Goal: Information Seeking & Learning: Learn about a topic

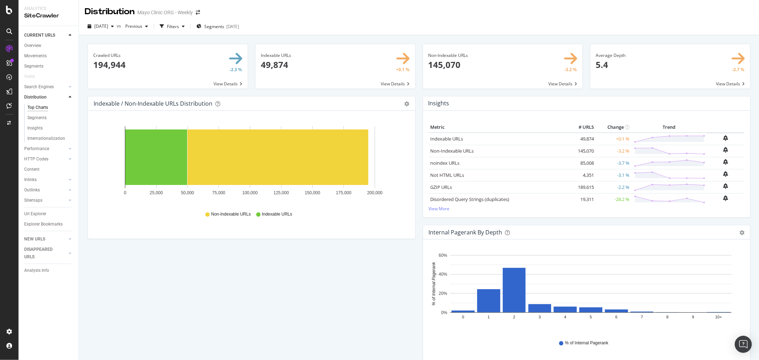
scroll to position [226, 0]
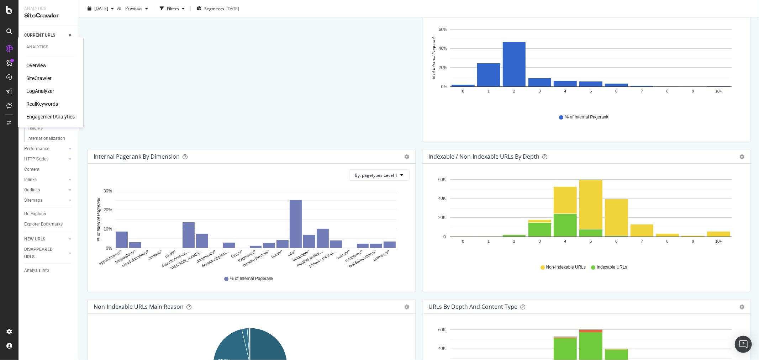
click at [36, 85] on div "Overview SiteCrawler LogAnalyzer RealKeywords EngagementAnalytics" at bounding box center [50, 91] width 48 height 58
click at [35, 88] on div "LogAnalyzer" at bounding box center [40, 91] width 28 height 7
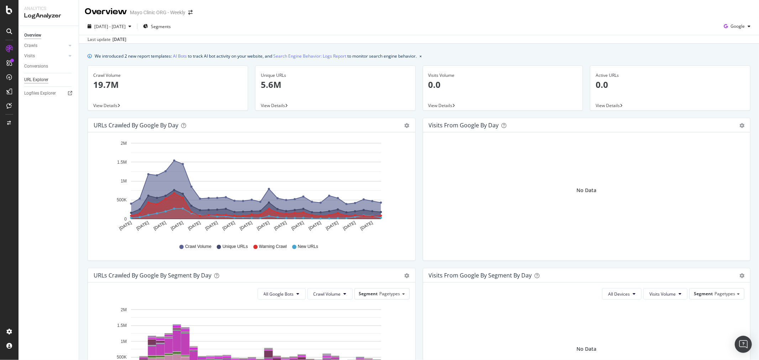
click at [35, 77] on div "URL Explorer" at bounding box center [36, 79] width 24 height 7
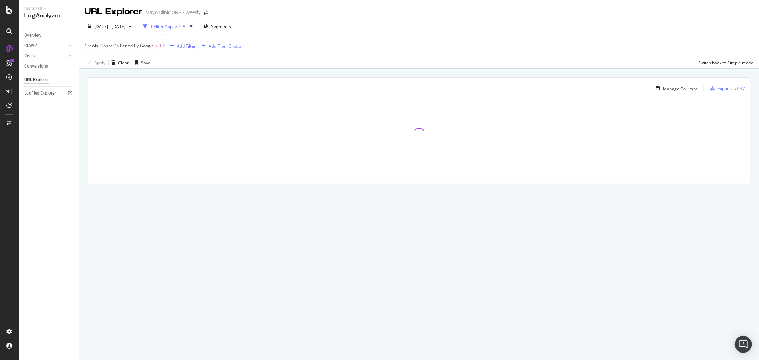
click at [180, 48] on div "Add Filter" at bounding box center [186, 46] width 19 height 6
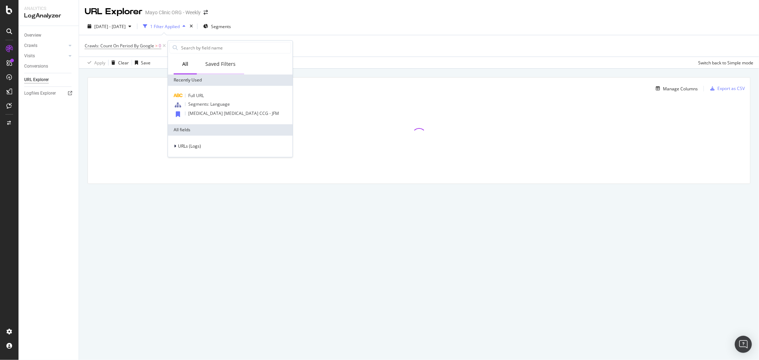
click at [220, 61] on div "Saved Filters" at bounding box center [220, 64] width 30 height 7
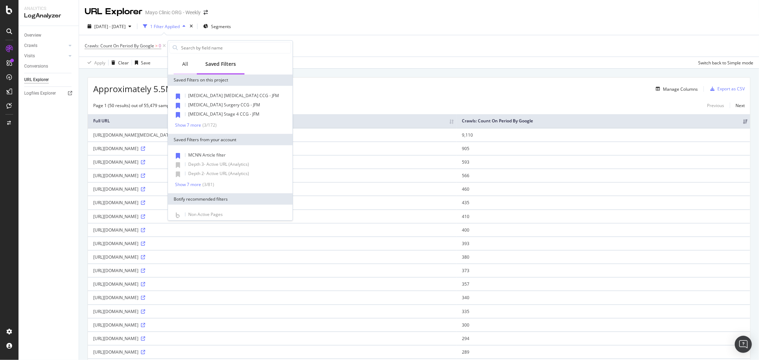
click at [183, 63] on div "All" at bounding box center [185, 64] width 6 height 7
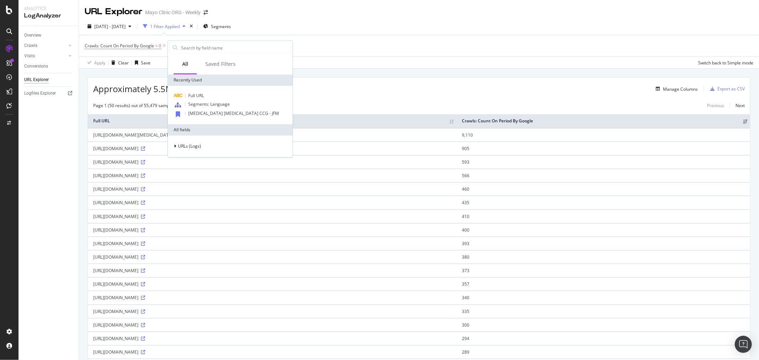
click at [199, 81] on div "Recently Used" at bounding box center [230, 79] width 125 height 11
click at [199, 95] on span "Full URL" at bounding box center [196, 96] width 16 height 6
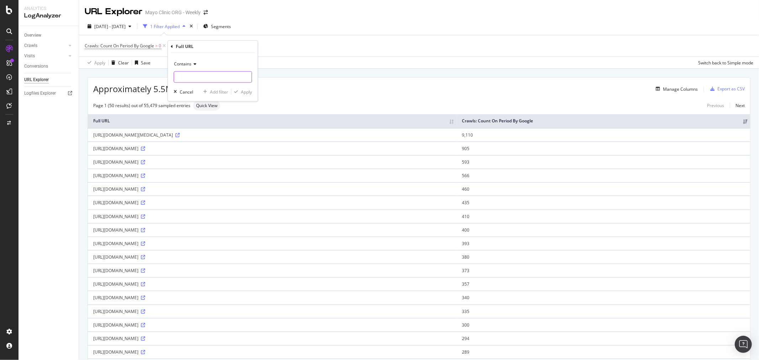
click at [201, 81] on input "text" at bounding box center [213, 76] width 78 height 11
type input "/content/experience-fragments"
click at [244, 91] on div "Apply" at bounding box center [246, 92] width 11 height 6
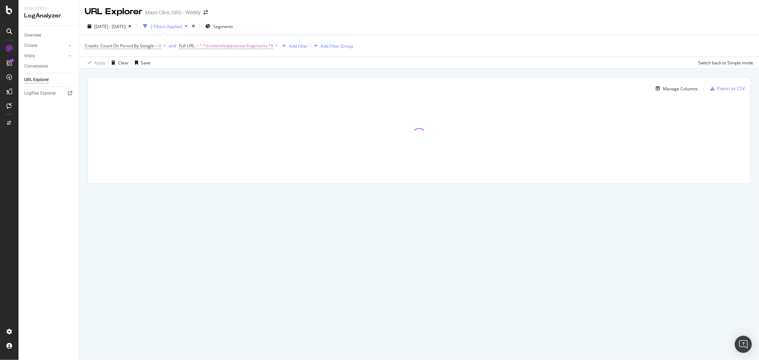
click at [188, 69] on div "Manage Columns Export as CSV Full URL Crawls: Count On Period By Google" at bounding box center [419, 139] width 680 height 140
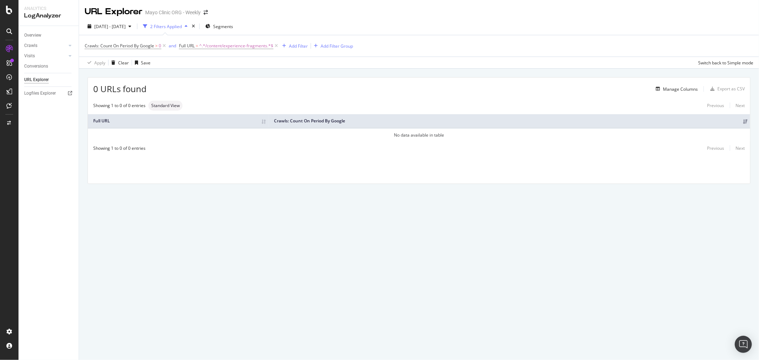
click at [240, 94] on div "0 URLs found Manage Columns Export as CSV" at bounding box center [419, 86] width 662 height 17
click at [126, 27] on span "2025 Aug. 26th - Sep. 24th" at bounding box center [109, 26] width 31 height 6
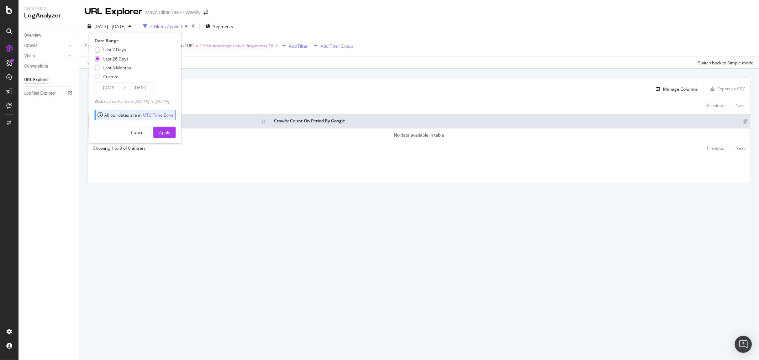
click at [214, 89] on div "Manage Columns" at bounding box center [422, 89] width 551 height 9
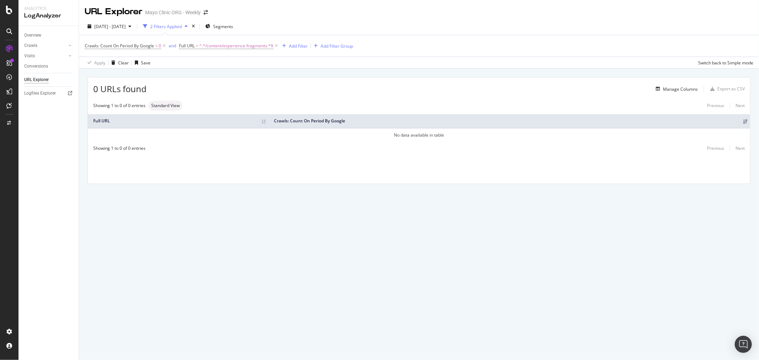
click at [116, 33] on div "2025 Aug. 26th - Sep. 24th 2 Filters Applied Segments" at bounding box center [419, 28] width 680 height 14
click at [115, 27] on span "2025 Aug. 26th - Sep. 24th" at bounding box center [109, 26] width 31 height 6
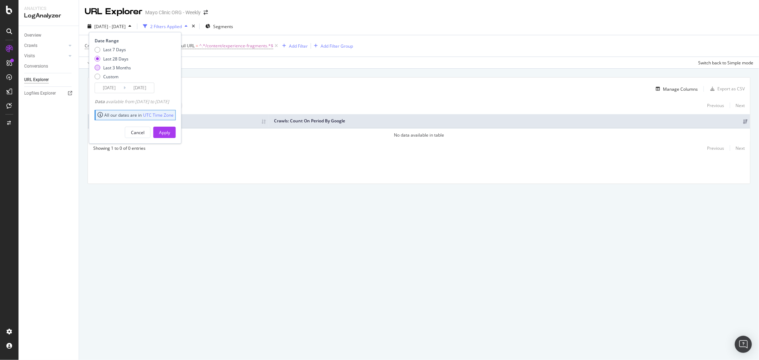
click at [118, 66] on div "Last 3 Months" at bounding box center [117, 68] width 28 height 6
type input "2025/06/25"
click at [170, 127] on div "Apply" at bounding box center [164, 132] width 11 height 11
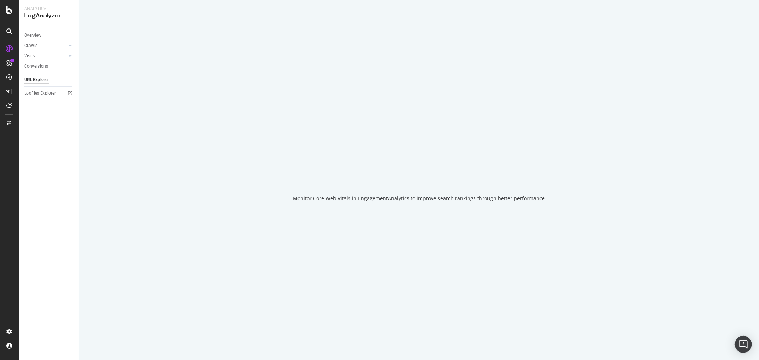
click at [184, 136] on div "Monitor Core Web Vitals in EngagementAnalytics to improve search rankings throu…" at bounding box center [419, 180] width 680 height 360
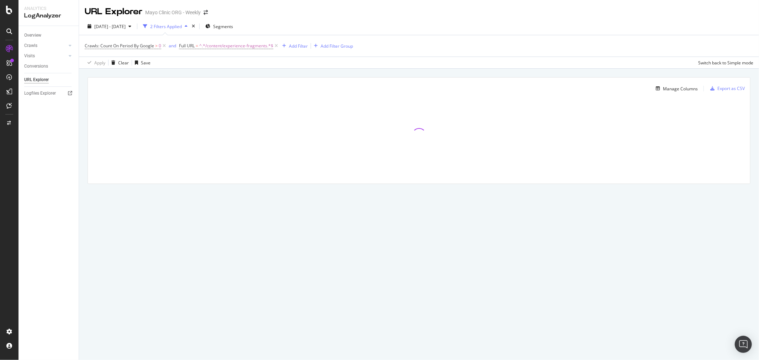
click at [406, 62] on div "Apply Clear Save Switch back to Simple mode" at bounding box center [419, 63] width 680 height 12
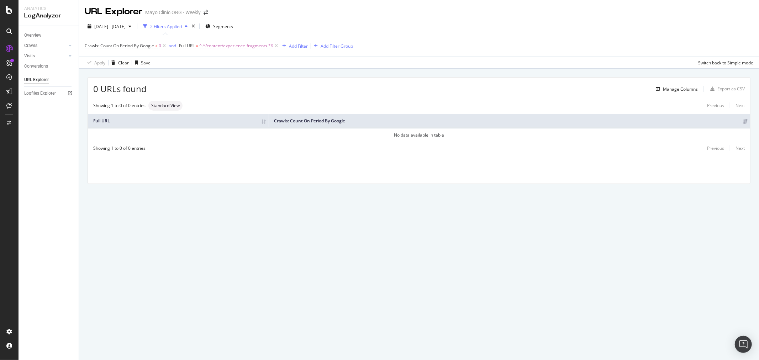
click at [239, 46] on span "^.*/content/experience-fragments.*$" at bounding box center [236, 46] width 74 height 10
click at [229, 79] on input "/content/experience-fragments" at bounding box center [219, 75] width 67 height 11
type input "/content/mayoclinic"
click at [254, 93] on div "Apply" at bounding box center [258, 91] width 11 height 6
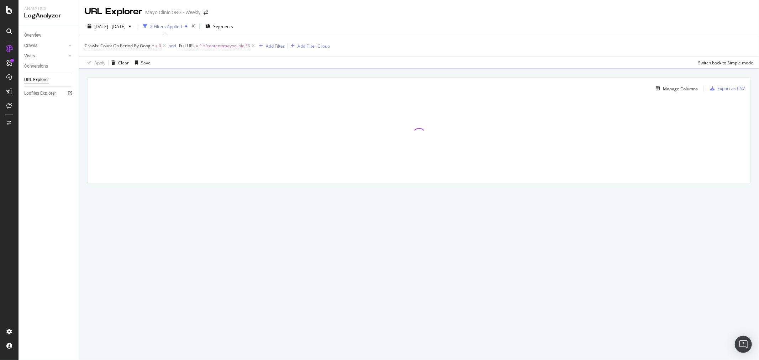
click at [228, 45] on span "^.*/content/mayoclinic.*$" at bounding box center [224, 46] width 51 height 10
type input "/content/mayo"
click at [255, 92] on div "Apply" at bounding box center [258, 91] width 11 height 6
click at [449, 29] on div "2025 Jun. 25th - Sep. 24th 2 Filters Applied Segments" at bounding box center [419, 28] width 680 height 14
click at [389, 51] on div "Crawls: Count On Period By Google > 0 and Full URL = ^.*/content/mayo.*$ Add Fi…" at bounding box center [419, 45] width 669 height 21
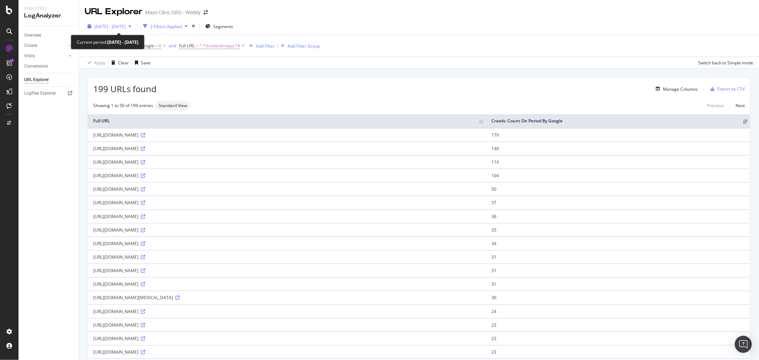
click at [114, 31] on div "2025 Jun. 25th - Sep. 24th" at bounding box center [109, 26] width 49 height 11
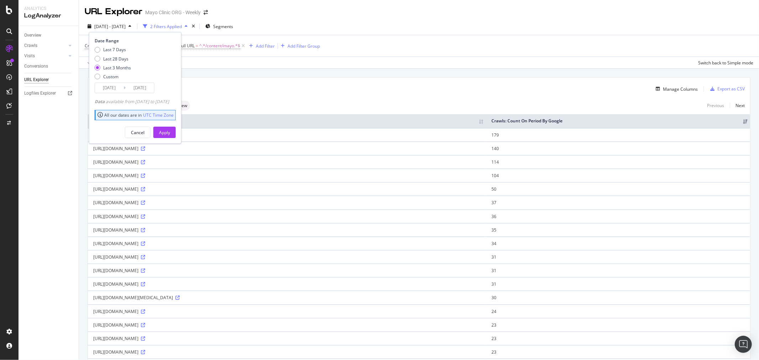
click at [244, 92] on div "Manage Columns" at bounding box center [427, 89] width 541 height 9
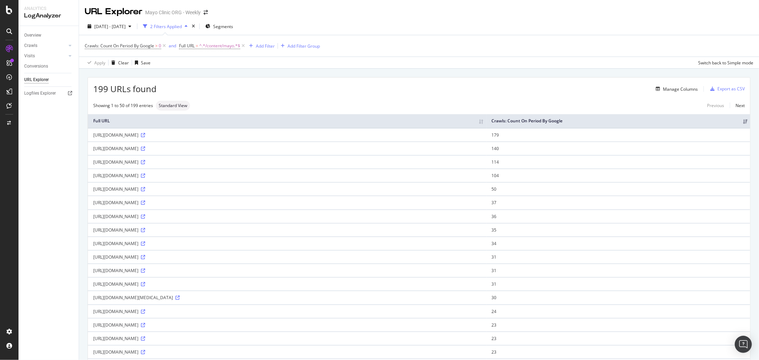
click at [194, 50] on span "Full URL = ^.*/content/mayo.*$" at bounding box center [212, 46] width 67 height 10
click at [204, 47] on span "^.*/content/mayo.*$" at bounding box center [219, 46] width 41 height 10
click at [126, 30] on div "2025 Jun. 25th - Sep. 24th" at bounding box center [109, 26] width 49 height 11
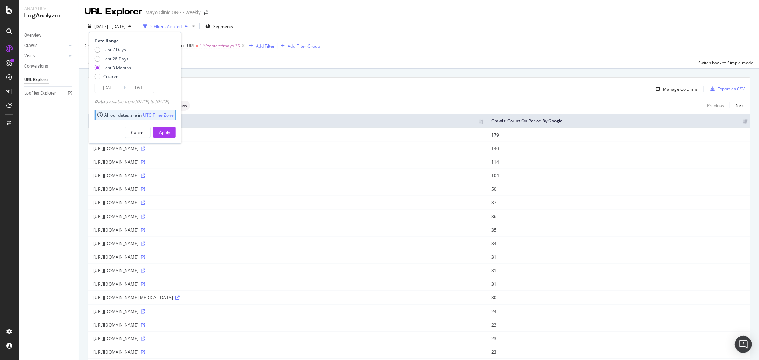
click at [253, 93] on div "Manage Columns" at bounding box center [427, 89] width 541 height 9
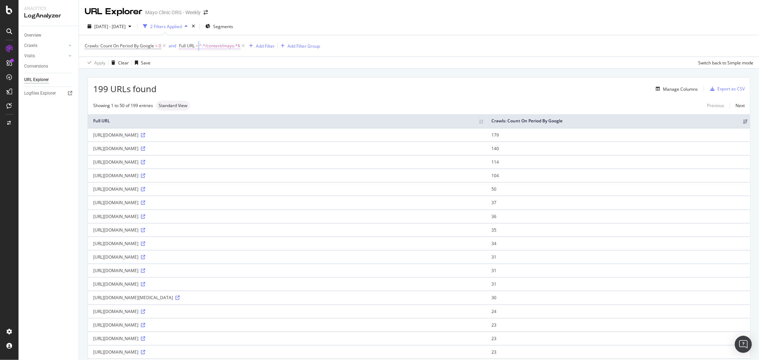
click at [200, 46] on span "Full URL = ^.*/content/mayo.*$" at bounding box center [209, 46] width 61 height 6
click at [219, 77] on input "/content/mayo" at bounding box center [219, 75] width 67 height 11
paste input "return fetch("/api/googlesearch/searchsummary/summarize?query=jose&language=en&…"
type input "return fetch("/api/googlesearch/searchsummary/summarize?query=jose&language=en&…"
drag, startPoint x: 230, startPoint y: 77, endPoint x: 158, endPoint y: 83, distance: 71.8
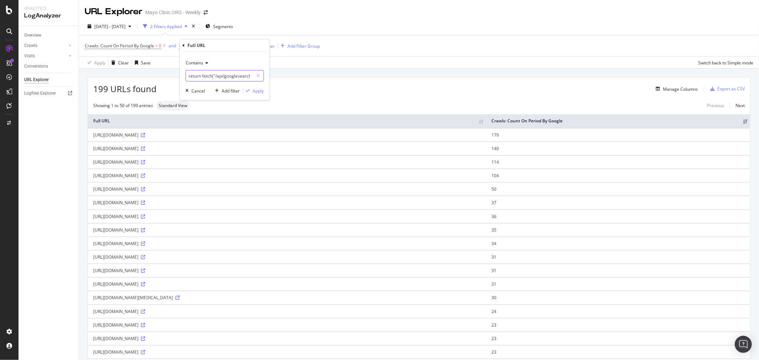
click at [158, 83] on body "Analytics LogAnalyzer Overview Crawls Daily Distribution Segments Distribution …" at bounding box center [379, 180] width 759 height 360
click at [199, 79] on input "return fetch("/api/googlesearch/searchsummary/summarize?query=jose&language=en&…" at bounding box center [219, 75] width 67 height 11
drag, startPoint x: 215, startPoint y: 77, endPoint x: 86, endPoint y: 70, distance: 129.7
click at [86, 70] on body "Analytics LogAnalyzer Overview Crawls Daily Distribution Segments Distribution …" at bounding box center [379, 180] width 759 height 360
click at [225, 77] on input "return fetch("/api/googlesearch/searchsummary/summarize?query=jose&language=en&…" at bounding box center [219, 75] width 67 height 11
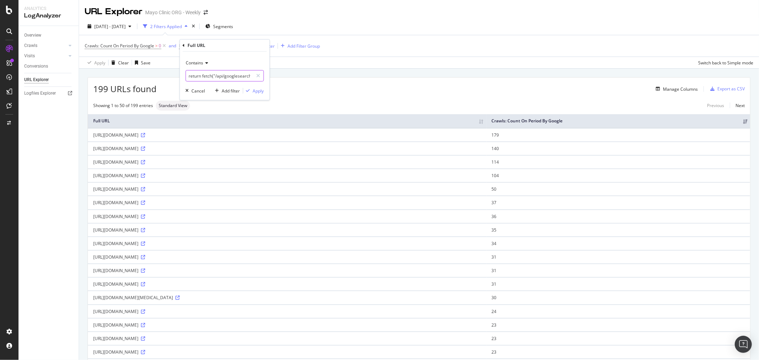
click at [212, 76] on input "return fetch("/api/googlesearch/searchsummary/summarize?query=jose&language=en&…" at bounding box center [219, 75] width 67 height 11
drag, startPoint x: 215, startPoint y: 76, endPoint x: 158, endPoint y: 75, distance: 56.3
click at [158, 75] on body "Analytics LogAnalyzer Overview Crawls Daily Distribution Segments Distribution …" at bounding box center [379, 180] width 759 height 360
click at [206, 47] on span "^.*/content/mayo.*$" at bounding box center [219, 46] width 41 height 10
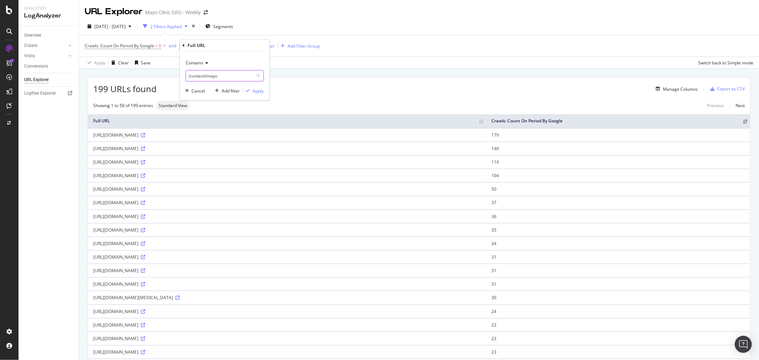
click at [204, 78] on input "/content/mayo" at bounding box center [219, 75] width 67 height 11
paste input "return fetch("/api/googlesearch/searchsummary/summarize?query=jose&language=en&…"
click at [205, 77] on input "return fetch("/api/googlesearch/searchsummary/summarize?query=jose&language=en&…" at bounding box center [219, 75] width 67 height 11
drag, startPoint x: 248, startPoint y: 77, endPoint x: 197, endPoint y: 74, distance: 51.7
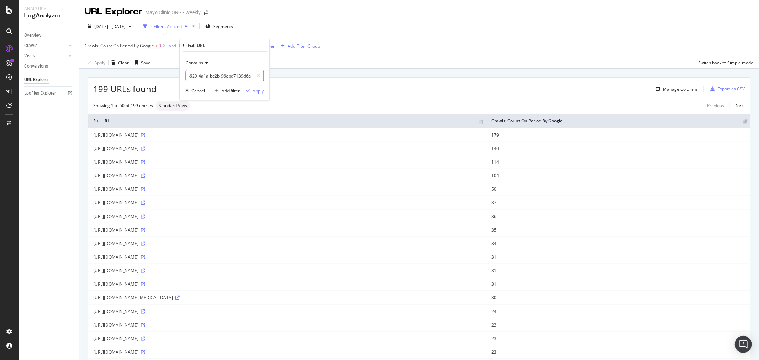
click at [197, 74] on input "return fetch("/api/googlesearch/searchsummary/summarize?query=jose&language=en&…" at bounding box center [219, 75] width 67 height 11
drag, startPoint x: 251, startPoint y: 76, endPoint x: 233, endPoint y: 77, distance: 17.5
click at [233, 77] on input "return fetch("/api/googlesearch/searchsummary/summarize?query=jose&language=en&…" at bounding box center [219, 75] width 67 height 11
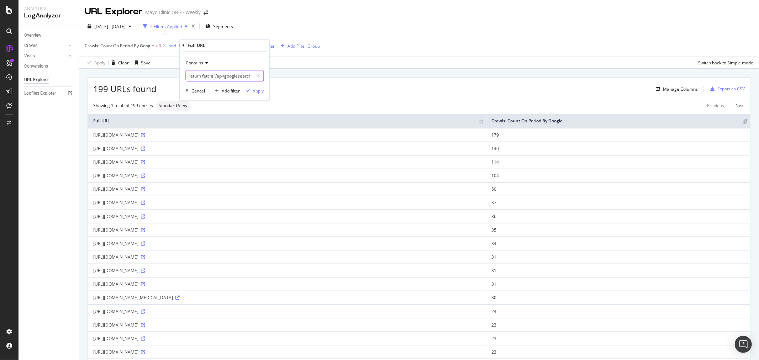
drag, startPoint x: 193, startPoint y: 74, endPoint x: 165, endPoint y: 74, distance: 27.4
click at [165, 74] on body "Analytics LogAnalyzer Overview Crawls Daily Distribution Segments Distribution …" at bounding box center [379, 180] width 759 height 360
click at [213, 75] on input "return fetch("/api/googlesearch/searchsummary/summarize?query=" at bounding box center [219, 75] width 67 height 11
drag, startPoint x: 215, startPoint y: 76, endPoint x: 182, endPoint y: 75, distance: 33.5
click at [182, 75] on div "Contains return fetch("/api/googlesearch/searchsummary/summarize?query= Cancel …" at bounding box center [225, 76] width 90 height 48
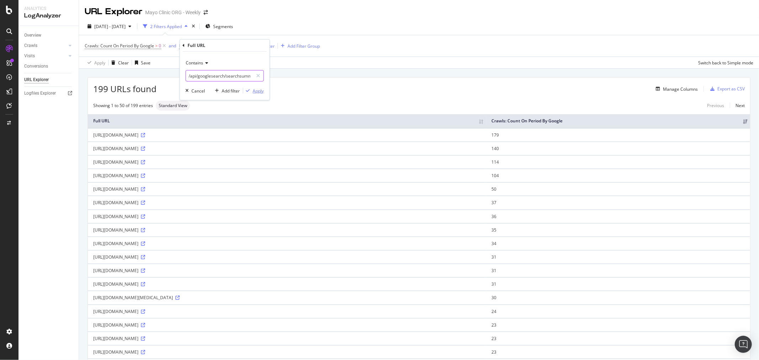
type input "/api/googlesearch/searchsummary/summarize?query="
click at [253, 90] on div "Apply" at bounding box center [258, 91] width 11 height 6
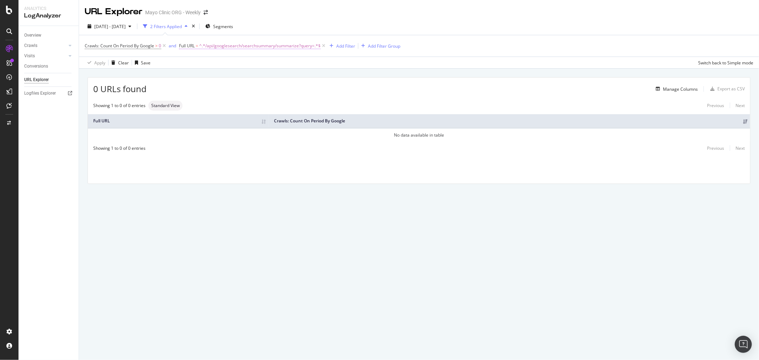
click at [222, 44] on span "^.*/api/googlesearch/searchsummary/summarize?query=.*$" at bounding box center [259, 46] width 121 height 10
click at [221, 77] on input "/api/googlesearch/searchsummary/summarize?query=" at bounding box center [219, 75] width 67 height 11
drag, startPoint x: 227, startPoint y: 77, endPoint x: 281, endPoint y: 76, distance: 53.8
click at [280, 76] on body "Analytics LogAnalyzer Overview Crawls Daily Distribution Segments Distribution …" at bounding box center [379, 180] width 759 height 360
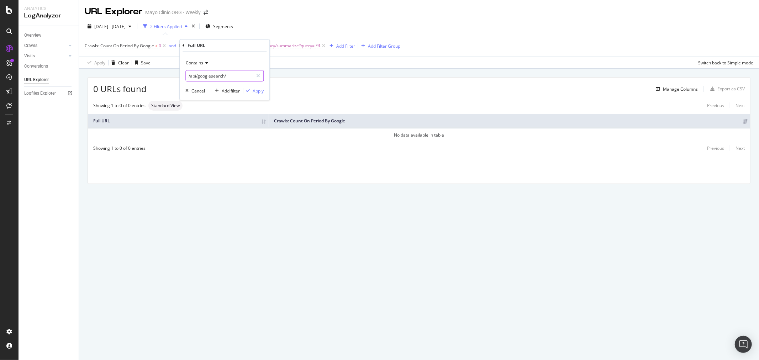
scroll to position [0, 0]
type input "/api/googlesearch/"
click at [255, 91] on div "Apply" at bounding box center [258, 91] width 11 height 6
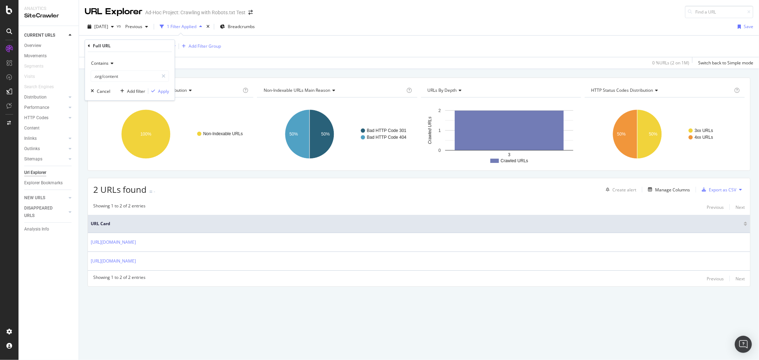
click at [257, 200] on div "Showing 1 to 2 of 2 entries Previous Next URL Card [URL][DOMAIN_NAME] [URL][DOM…" at bounding box center [419, 242] width 662 height 87
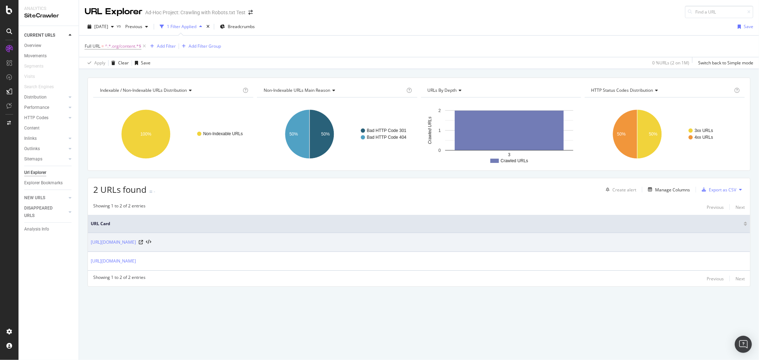
drag, startPoint x: 293, startPoint y: 276, endPoint x: 133, endPoint y: 250, distance: 162.0
click at [133, 250] on div "Showing 1 to 2 of 2 entries Previous Next URL Card https://www.mayoclinic.org/c…" at bounding box center [419, 242] width 662 height 87
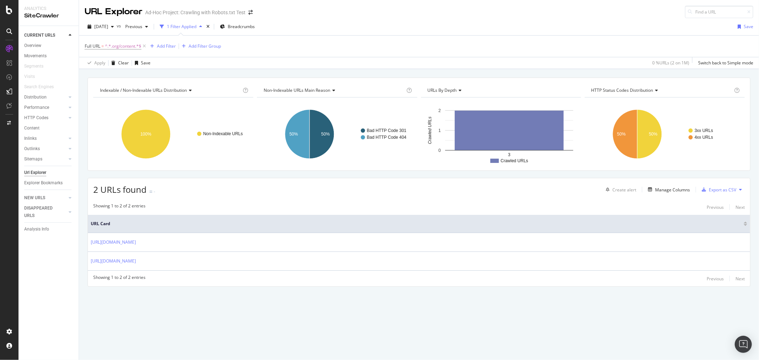
click at [289, 272] on div "Showing 1 to 2 of 2 entries Previous Next URL Card https://www.mayoclinic.org/c…" at bounding box center [419, 242] width 662 height 87
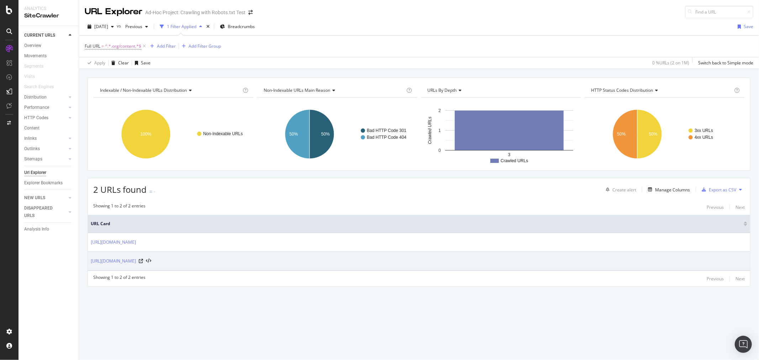
drag, startPoint x: 289, startPoint y: 267, endPoint x: 90, endPoint y: 266, distance: 199.0
click at [90, 266] on td "https://www.mayoclinic.org/content/mayoclinic/zh/about-this-site/deactivate-pat…" at bounding box center [419, 261] width 662 height 19
copy link "https://www.mayoclinic.org/content/mayoclinic/zh/about-this-site/deactivate-pat…"
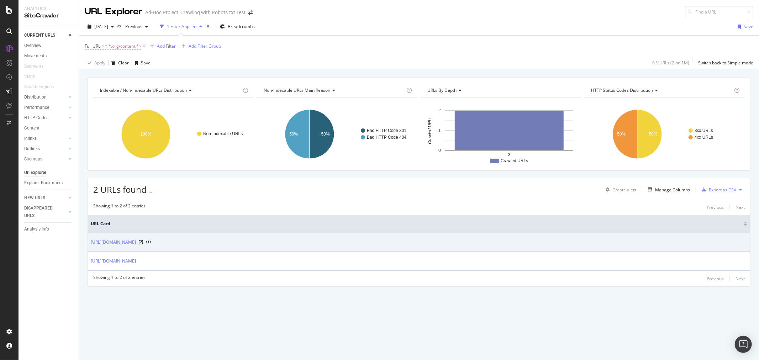
drag, startPoint x: 284, startPoint y: 250, endPoint x: 89, endPoint y: 244, distance: 194.8
click at [89, 244] on td "[URL][DOMAIN_NAME]" at bounding box center [419, 242] width 662 height 19
copy link "[URL][DOMAIN_NAME]"
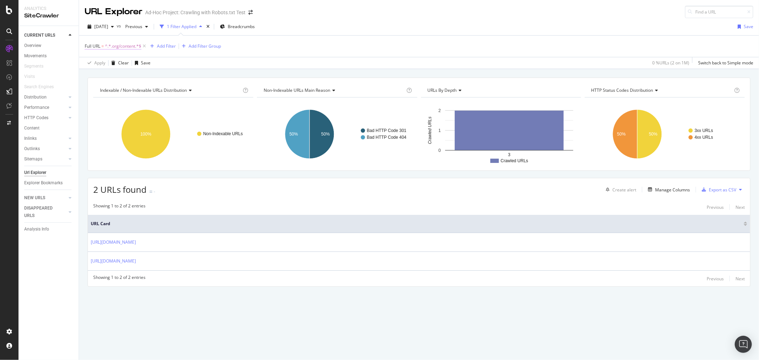
click at [125, 47] on span "^.*.org/content.*$" at bounding box center [123, 46] width 36 height 10
click at [124, 76] on input ".org/content" at bounding box center [124, 75] width 67 height 11
type input "experience-fragments"
click at [166, 92] on div "Apply" at bounding box center [163, 91] width 11 height 6
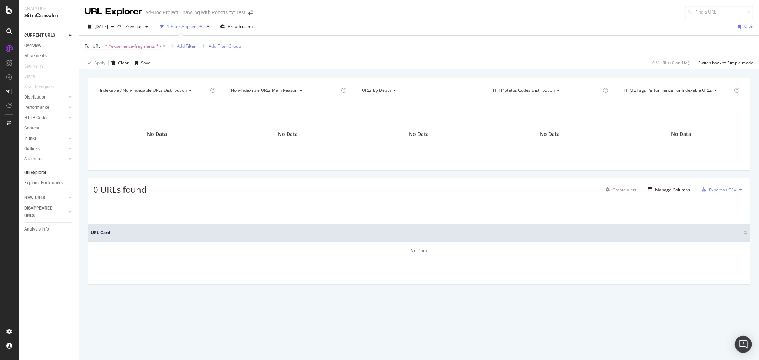
click at [141, 44] on span "^.*experience-fragments.*$" at bounding box center [133, 46] width 56 height 10
click at [130, 79] on input "experience-fragments" at bounding box center [124, 75] width 67 height 11
type input "/api/"
click at [161, 88] on div "Apply" at bounding box center [163, 91] width 11 height 6
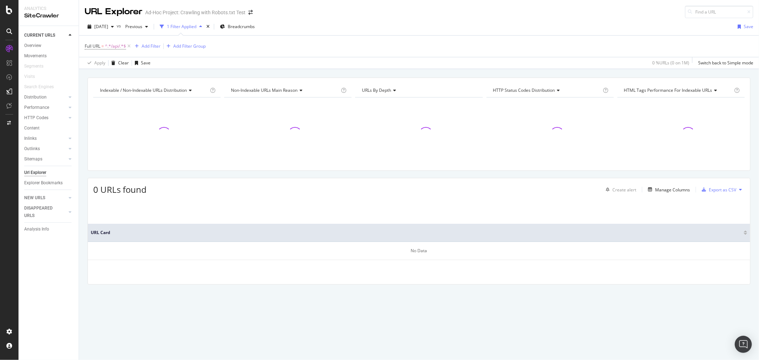
click at [219, 68] on div "Apply Clear Save 0 % URLs ( 0 on 1M ) Switch back to Simple mode" at bounding box center [419, 63] width 680 height 12
click at [113, 46] on span "^.*/api/.*$" at bounding box center [115, 46] width 21 height 10
click at [120, 73] on input "/api/" at bounding box center [124, 75] width 67 height 11
click at [121, 73] on input "/api/" at bounding box center [124, 75] width 67 height 11
type input "/content/mayoclinic"
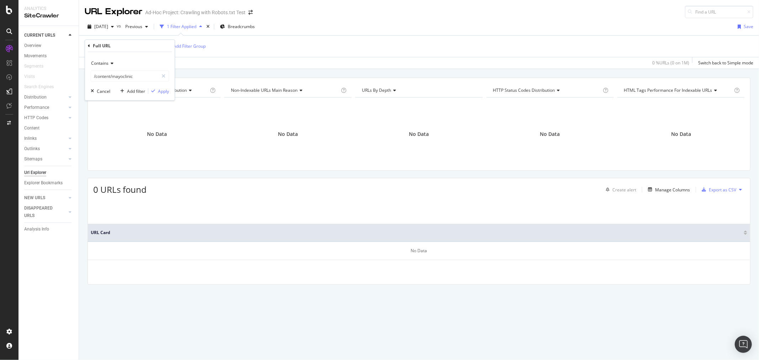
click at [155, 95] on div "Contains /content/mayoclinic Cancel Add filter Apply" at bounding box center [130, 76] width 90 height 48
click at [157, 91] on div "button" at bounding box center [153, 91] width 10 height 4
